Goal: Information Seeking & Learning: Learn about a topic

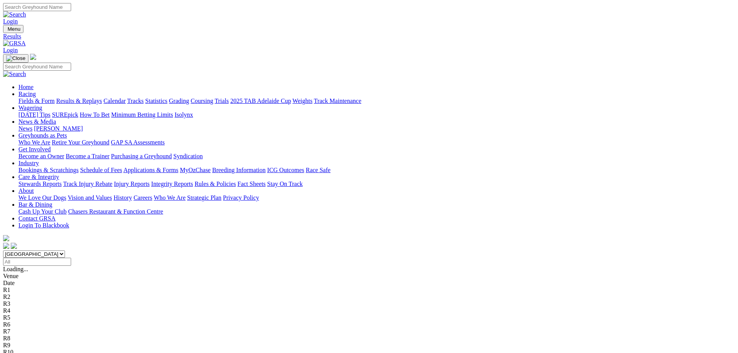
click at [55, 98] on link "Fields & Form" at bounding box center [36, 101] width 36 height 7
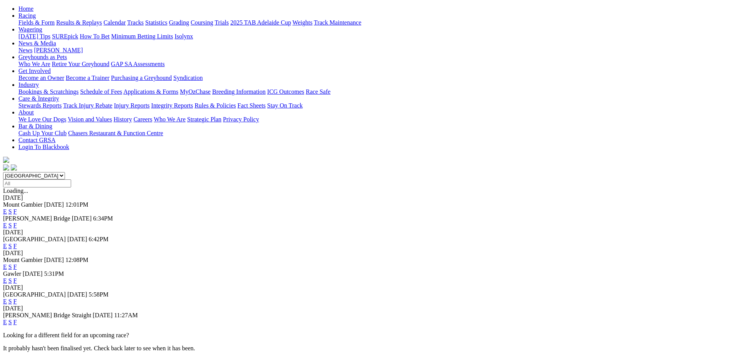
scroll to position [118, 0]
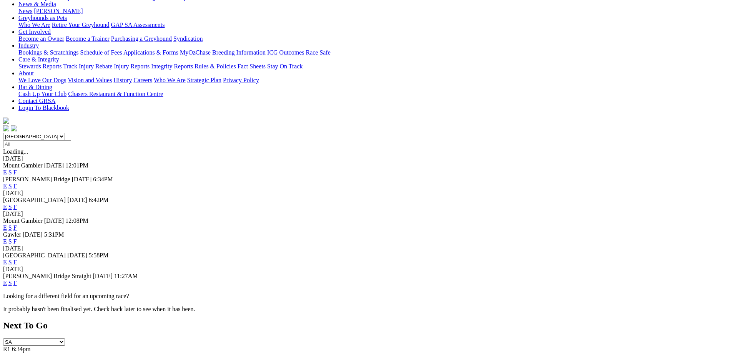
click at [17, 280] on link "F" at bounding box center [14, 283] width 3 height 7
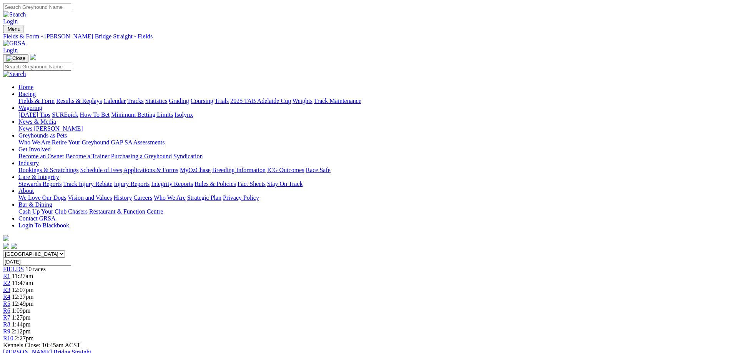
click at [55, 98] on link "Fields & Form" at bounding box center [36, 101] width 36 height 7
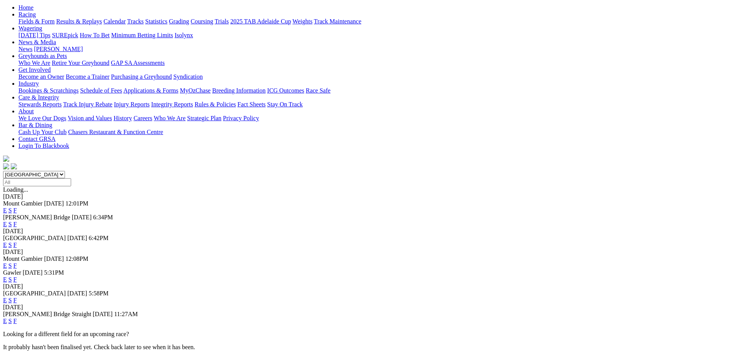
scroll to position [118, 0]
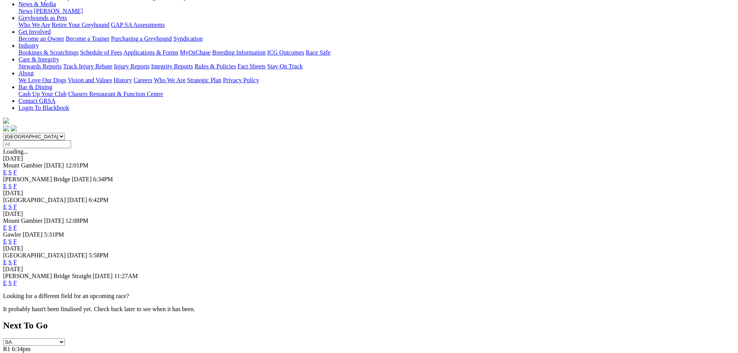
click at [17, 259] on link "F" at bounding box center [14, 262] width 3 height 7
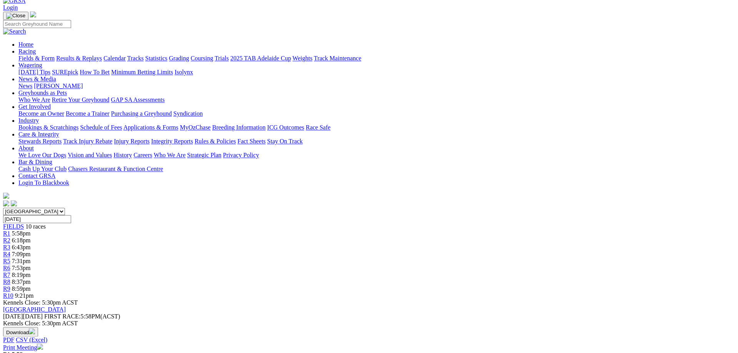
scroll to position [39, 0]
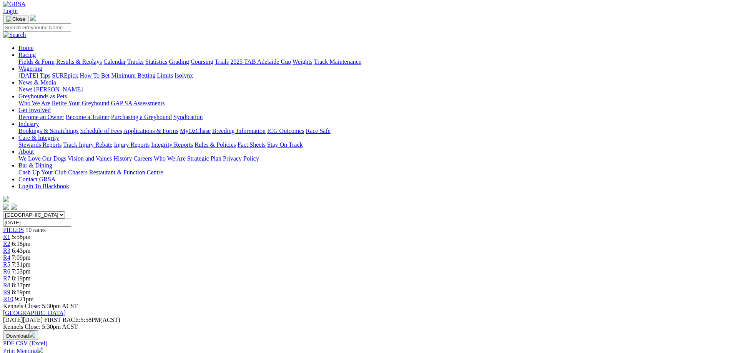
click at [323, 255] on div "R4 7:09pm" at bounding box center [369, 258] width 732 height 7
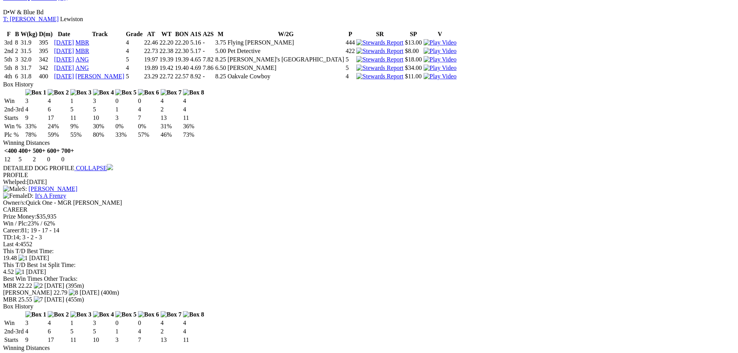
scroll to position [628, 0]
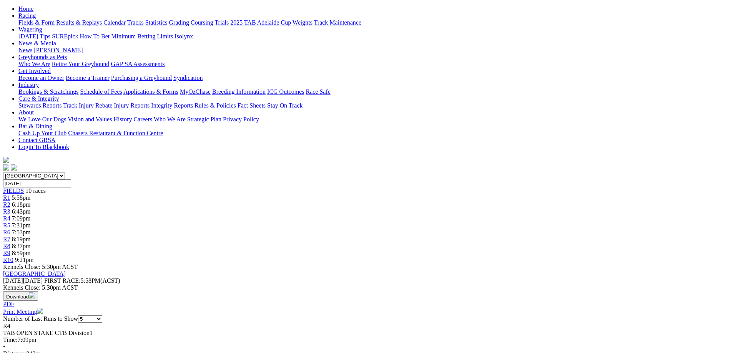
scroll to position [0, 0]
